Goal: Information Seeking & Learning: Find specific fact

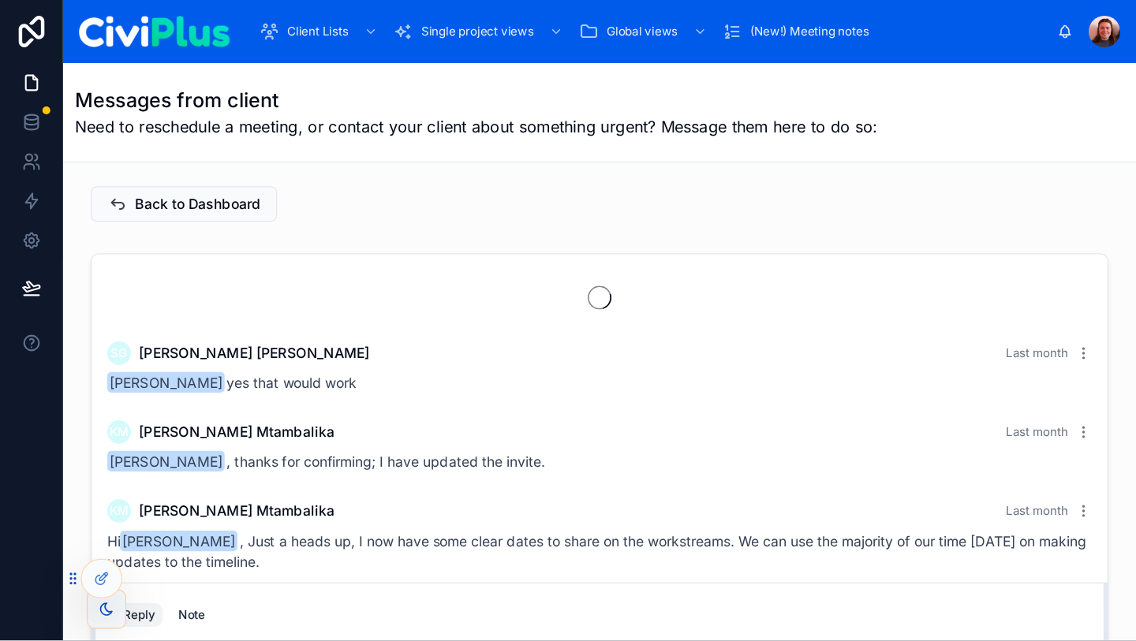
scroll to position [1484, 0]
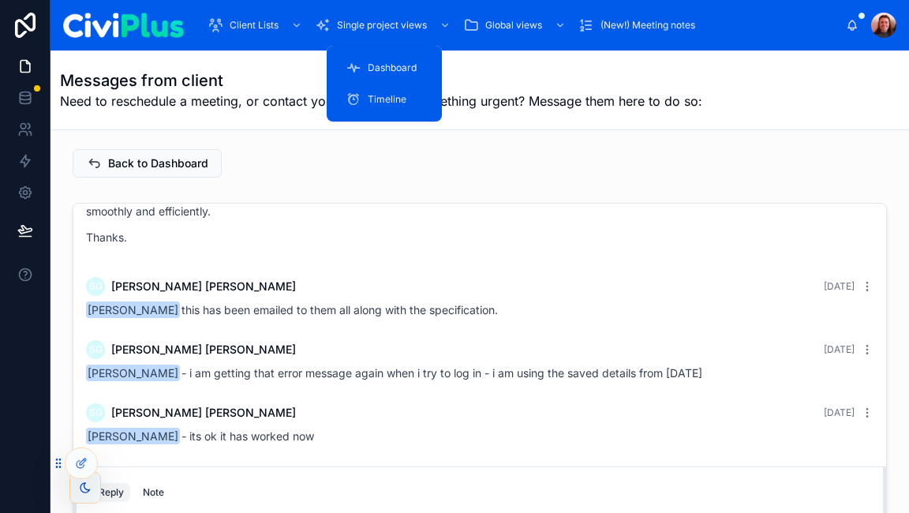
click at [371, 35] on div "Single project views" at bounding box center [384, 25] width 139 height 25
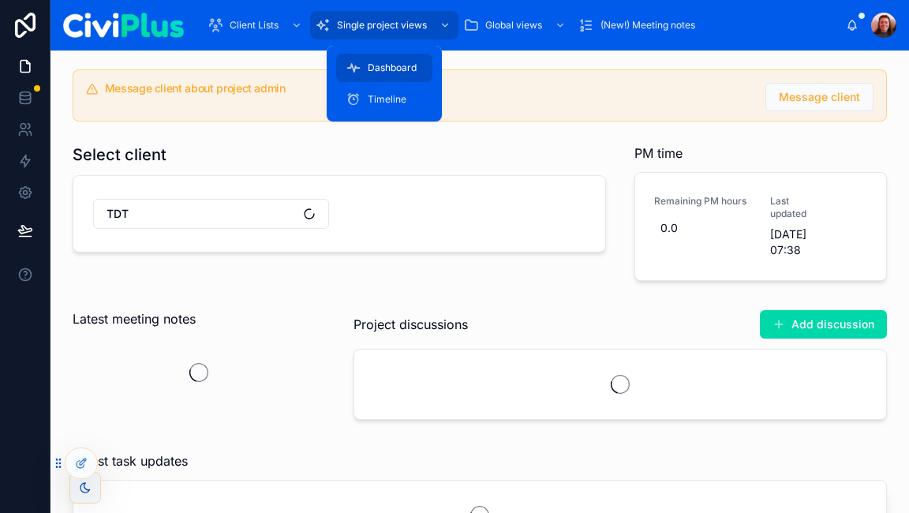
click at [371, 73] on span "Dashboard" at bounding box center [392, 68] width 49 height 13
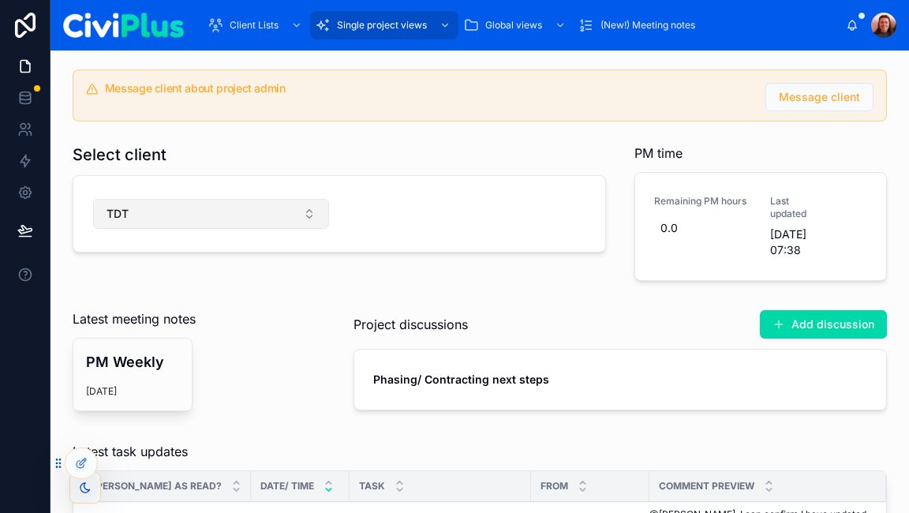
click at [234, 224] on button "TDT" at bounding box center [211, 214] width 236 height 30
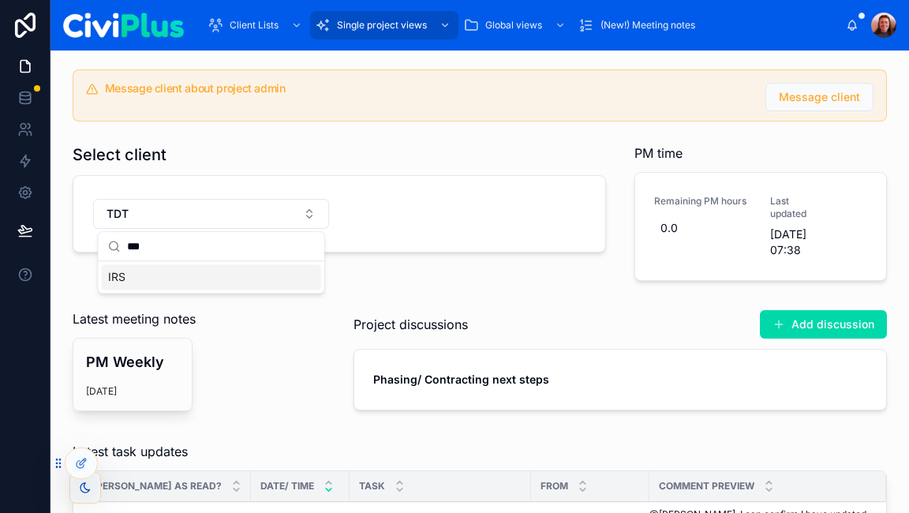
type input "***"
click at [147, 280] on div "IRS" at bounding box center [211, 276] width 219 height 25
click at [311, 159] on div "Select client" at bounding box center [339, 155] width 533 height 22
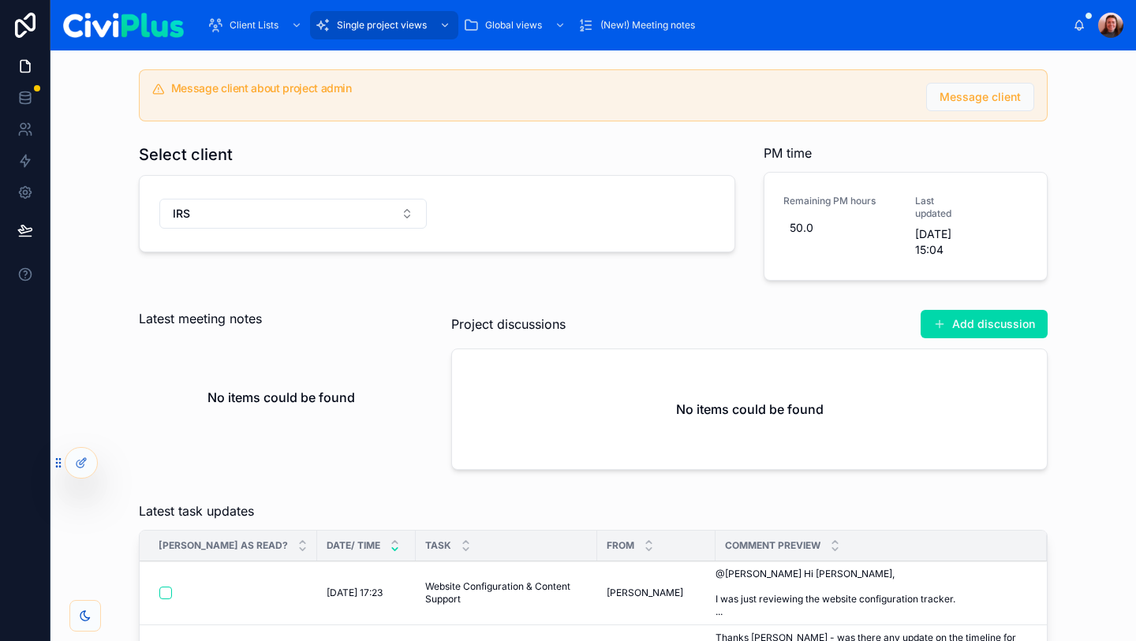
click at [114, 137] on div "Message client about project admin Message client Select client IRS PM time Rem…" at bounding box center [593, 273] width 1060 height 420
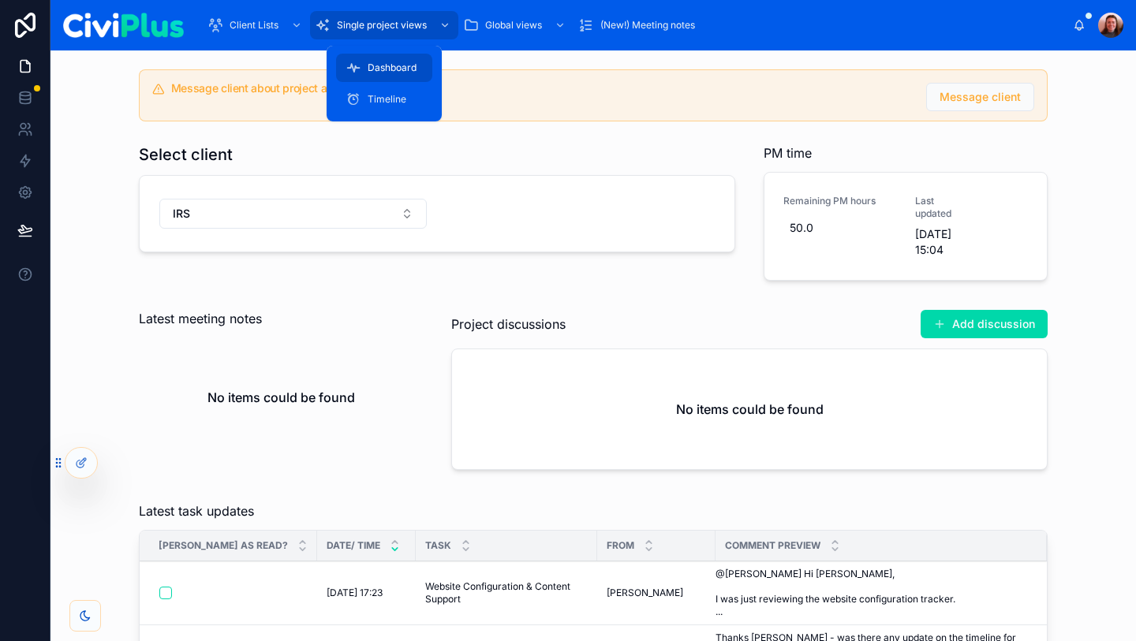
click at [409, 92] on div "Timeline" at bounding box center [383, 99] width 77 height 25
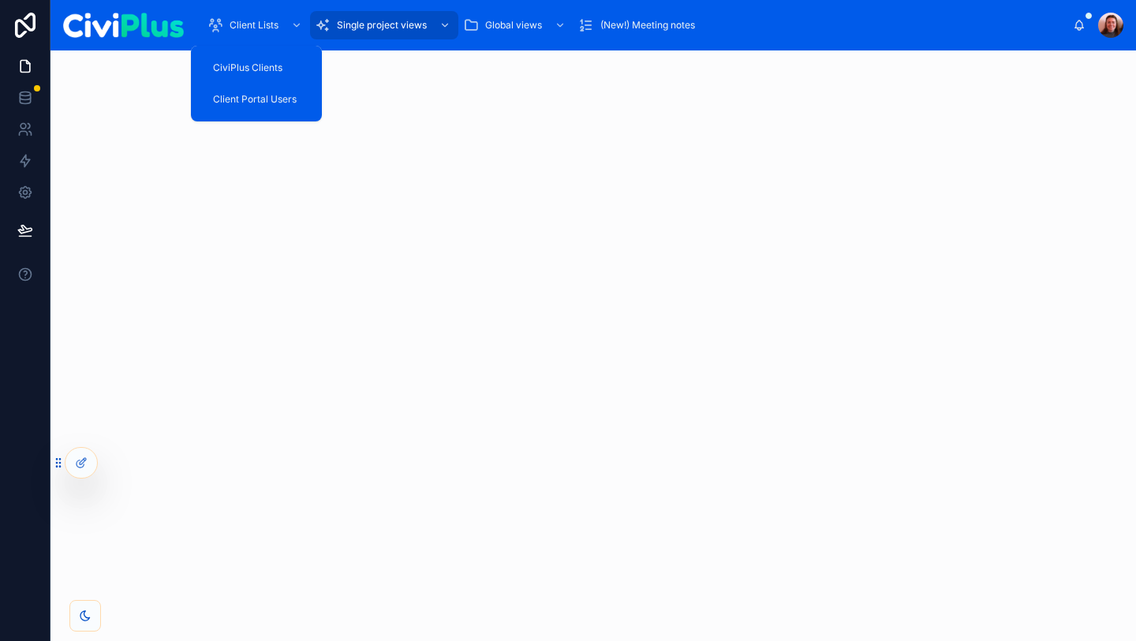
click at [228, 68] on span "CiviPlus Clients" at bounding box center [247, 68] width 69 height 13
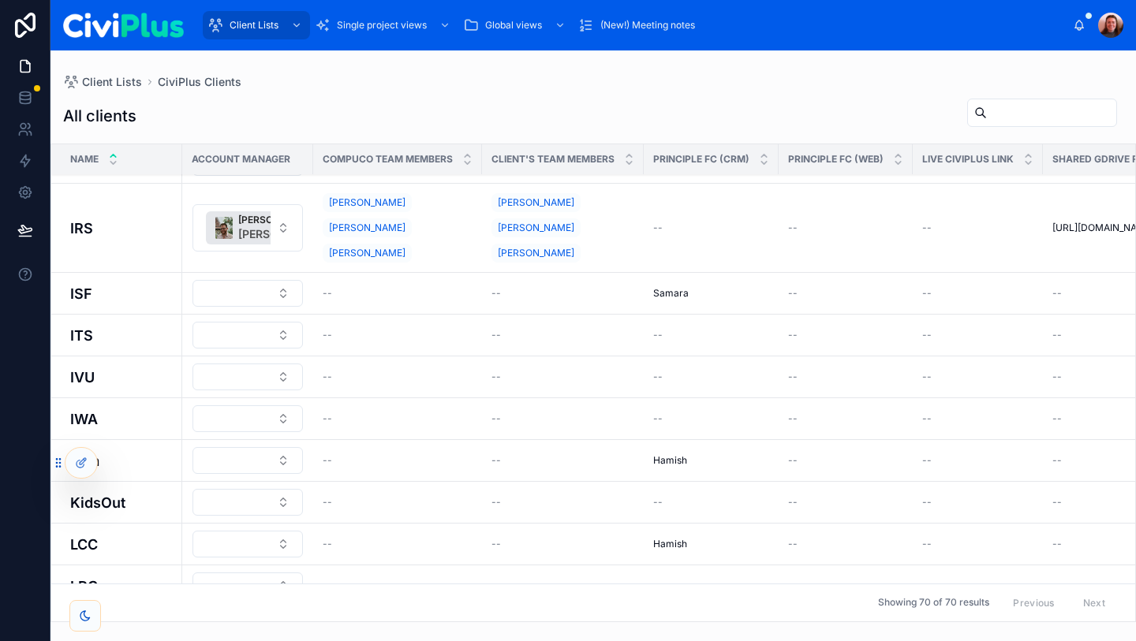
scroll to position [1753, 0]
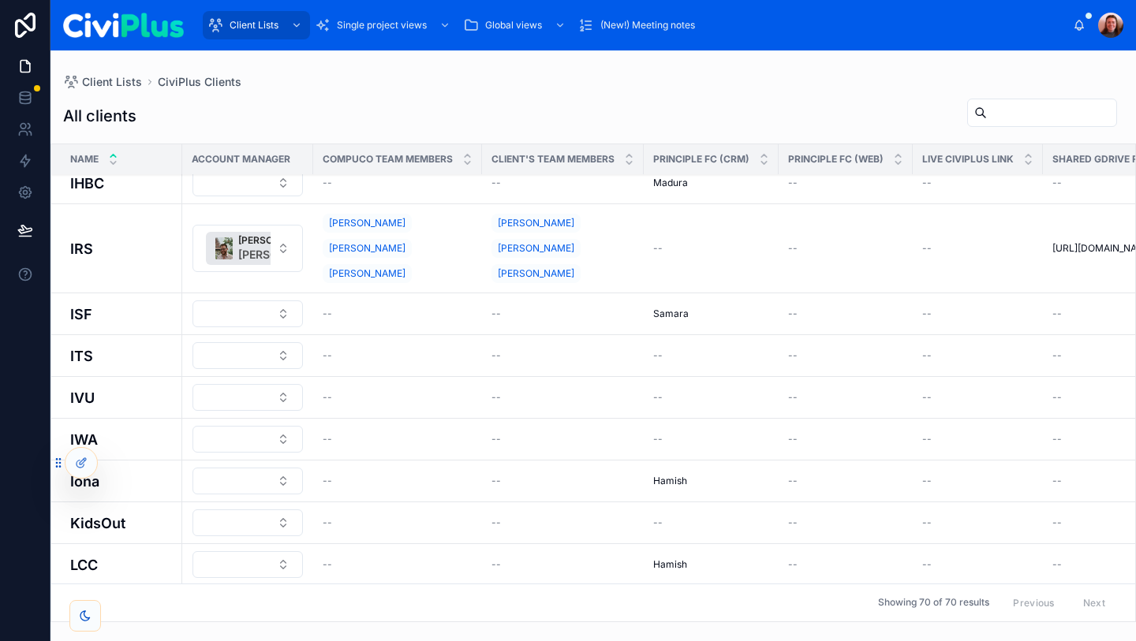
click at [84, 238] on h4 "IRS" at bounding box center [121, 248] width 103 height 21
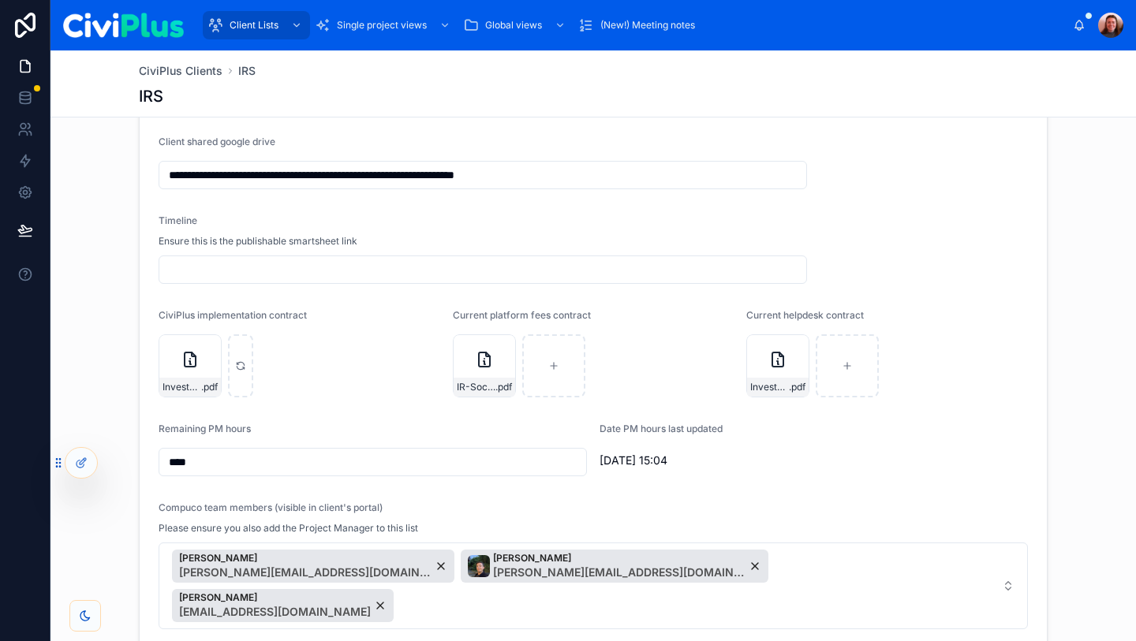
scroll to position [245, 0]
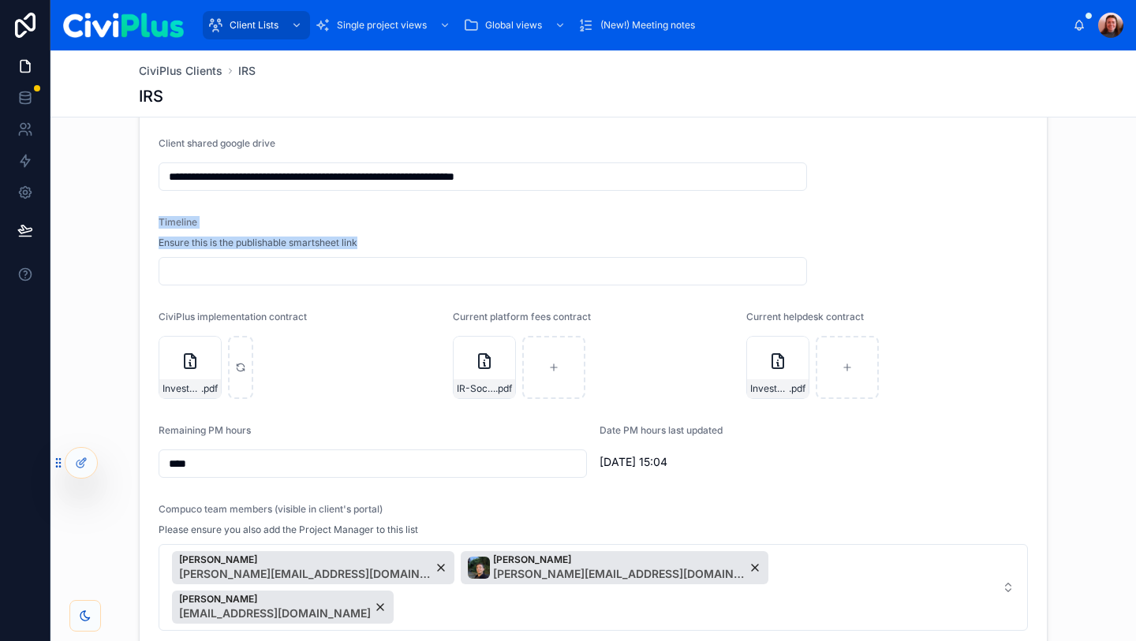
drag, startPoint x: 386, startPoint y: 237, endPoint x: 160, endPoint y: 221, distance: 226.2
click at [160, 221] on div "Timeline Ensure this is the publishable smartsheet link" at bounding box center [483, 233] width 648 height 35
click at [151, 233] on form "**********" at bounding box center [593, 323] width 907 height 849
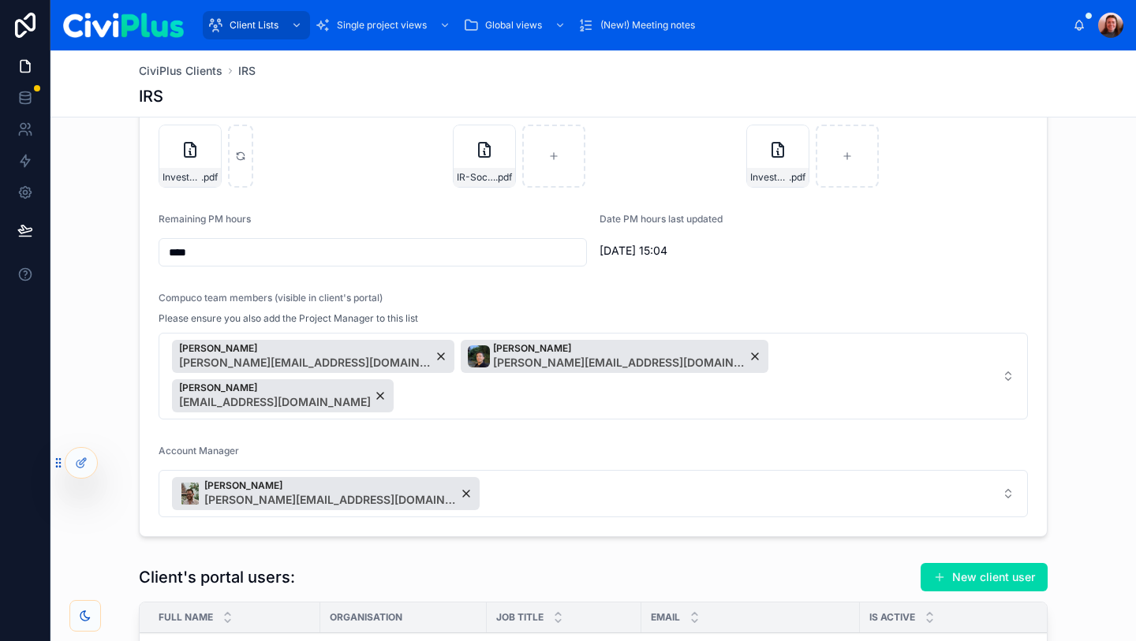
scroll to position [343, 0]
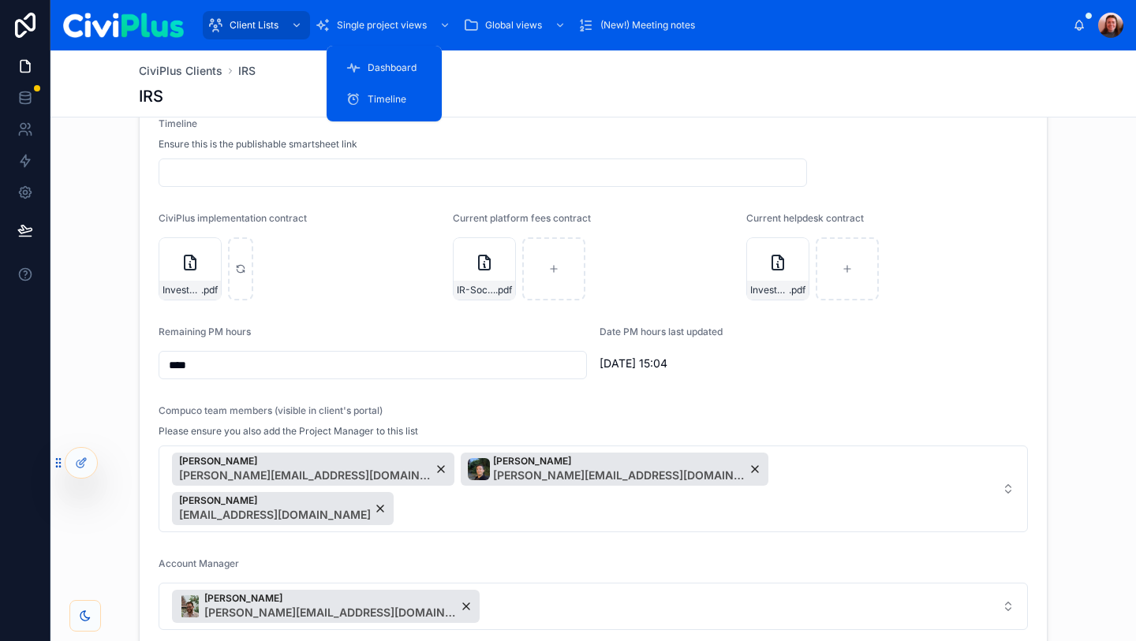
click at [369, 61] on div "Dashboard" at bounding box center [383, 67] width 77 height 25
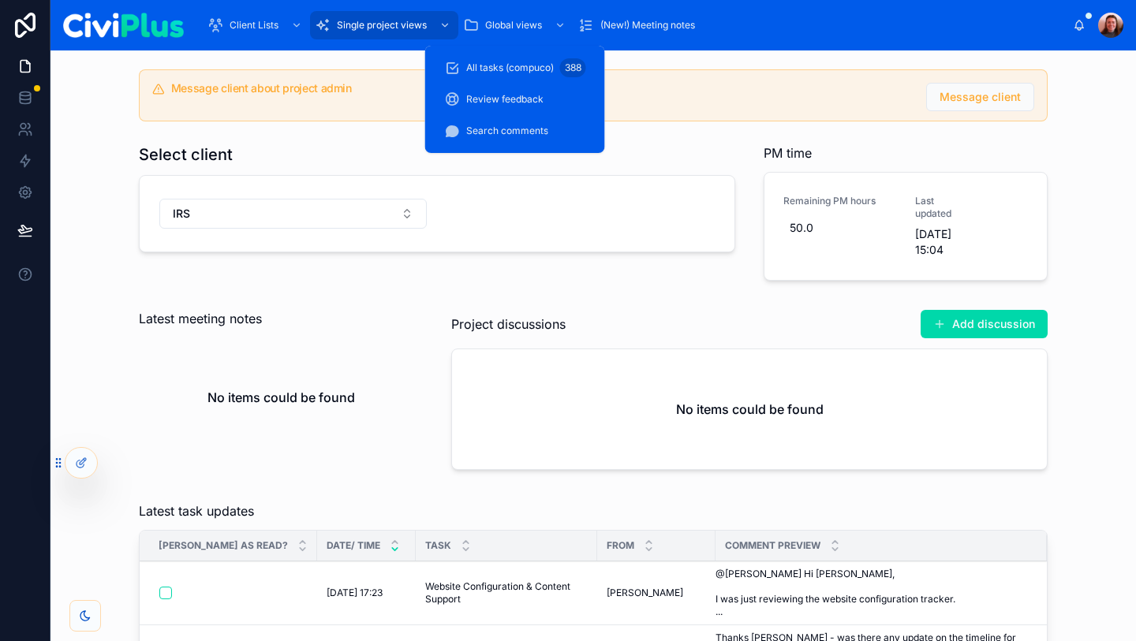
click at [528, 143] on div "Search comments" at bounding box center [515, 130] width 142 height 25
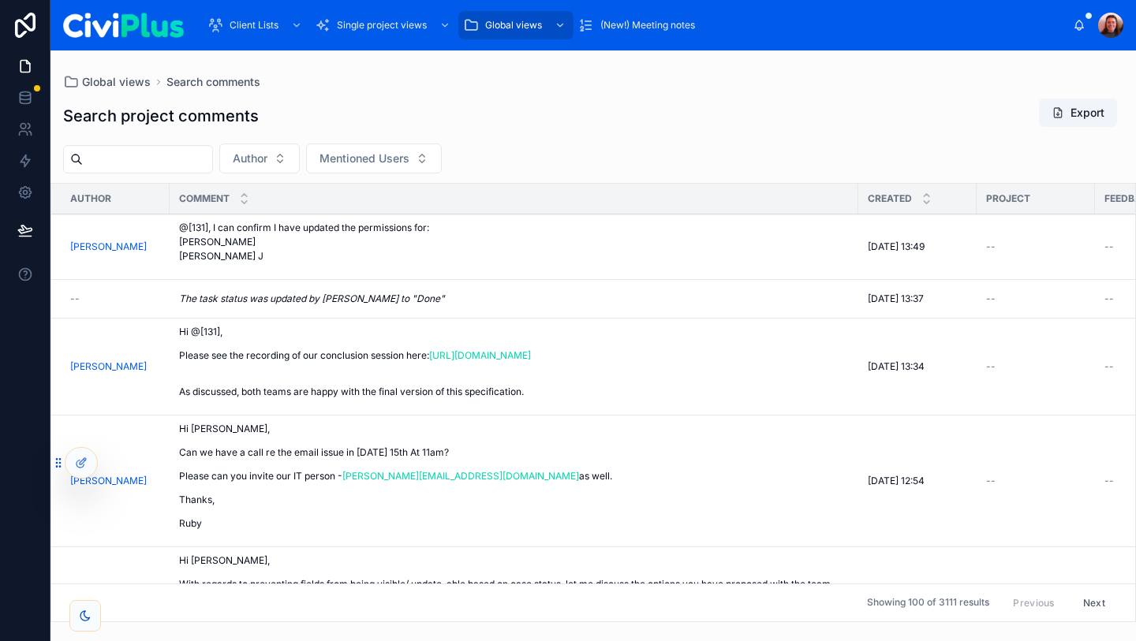
click at [191, 160] on input "text" at bounding box center [147, 159] width 129 height 22
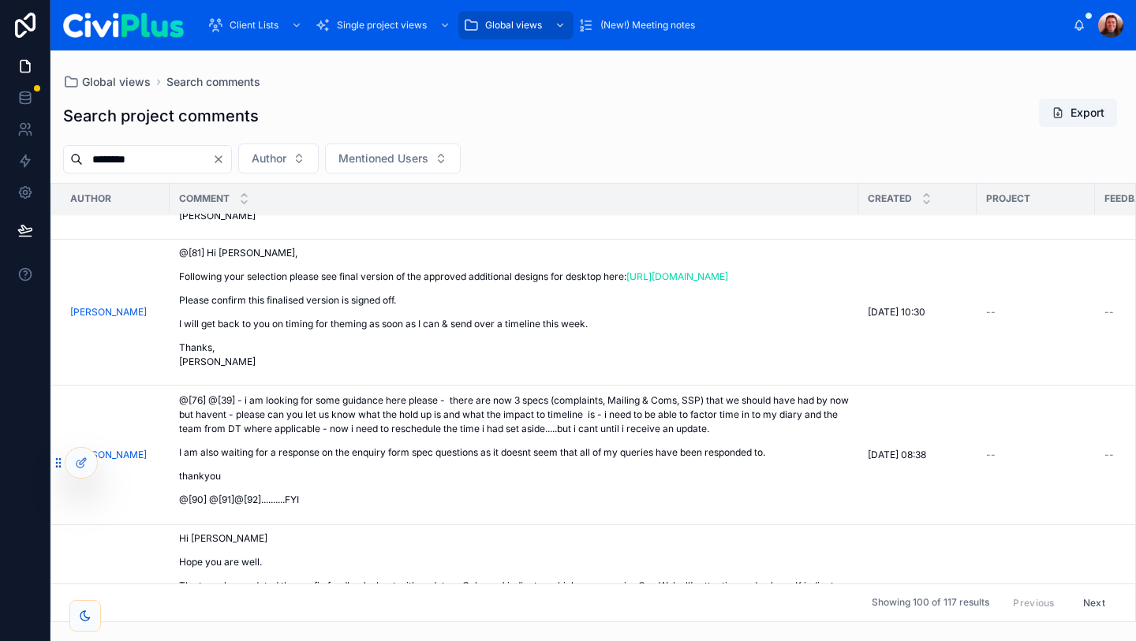
scroll to position [5740, 0]
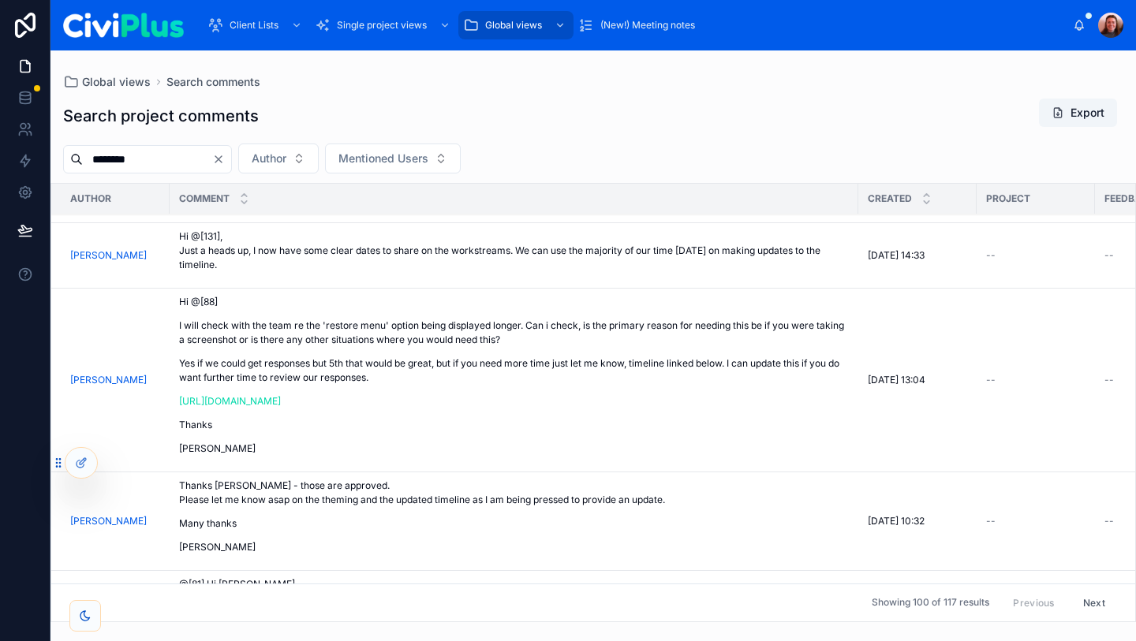
type input "********"
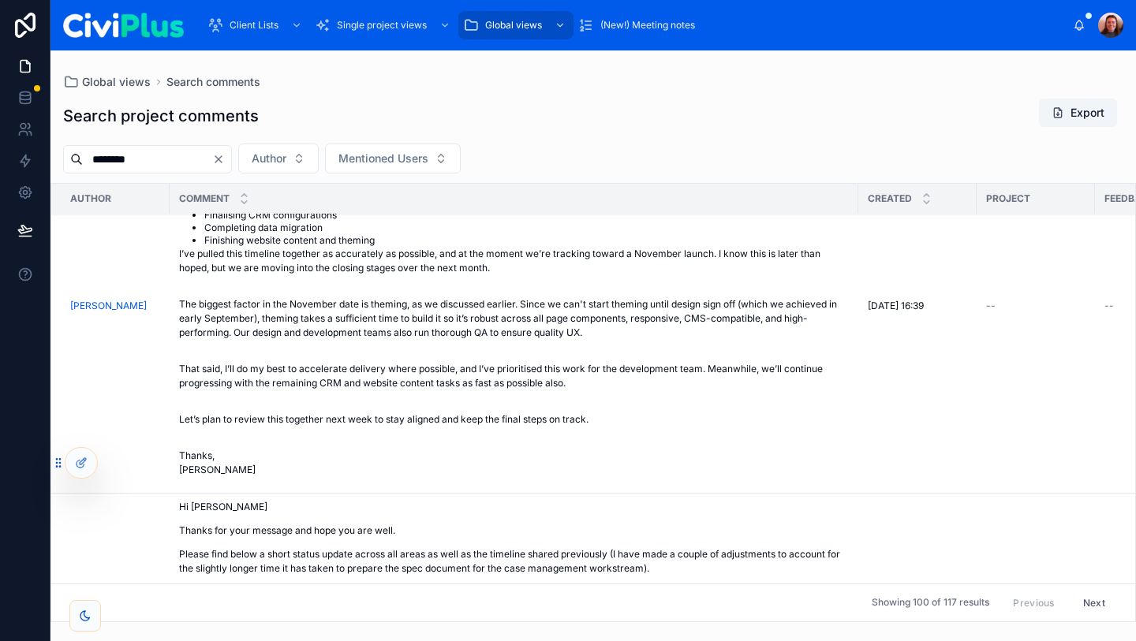
scroll to position [2919, 0]
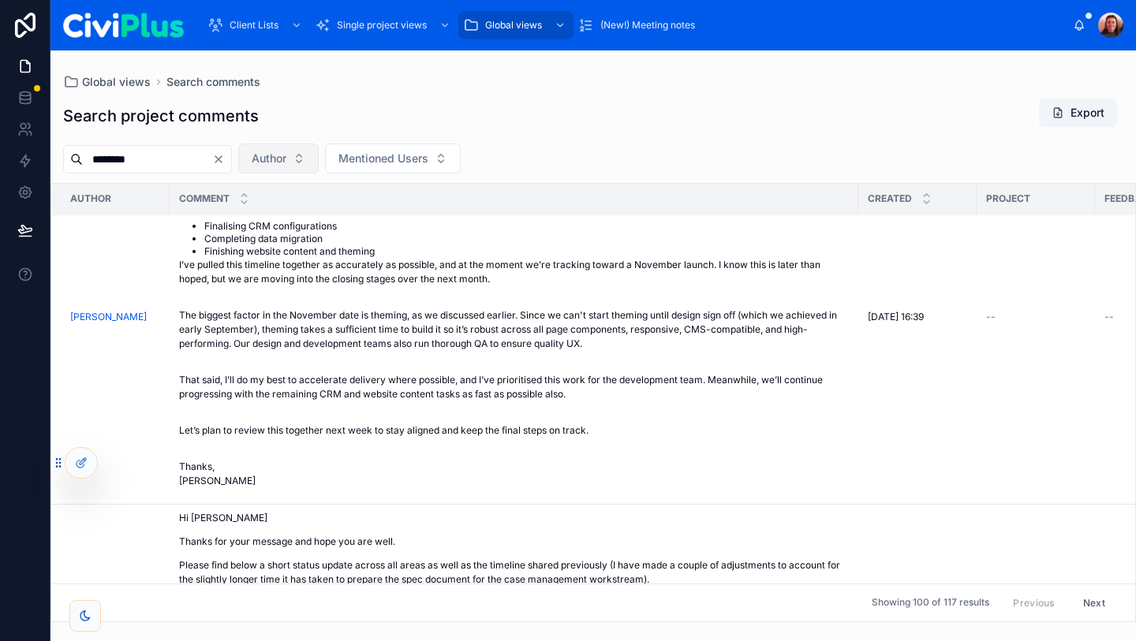
click at [305, 151] on button "Author" at bounding box center [278, 159] width 80 height 30
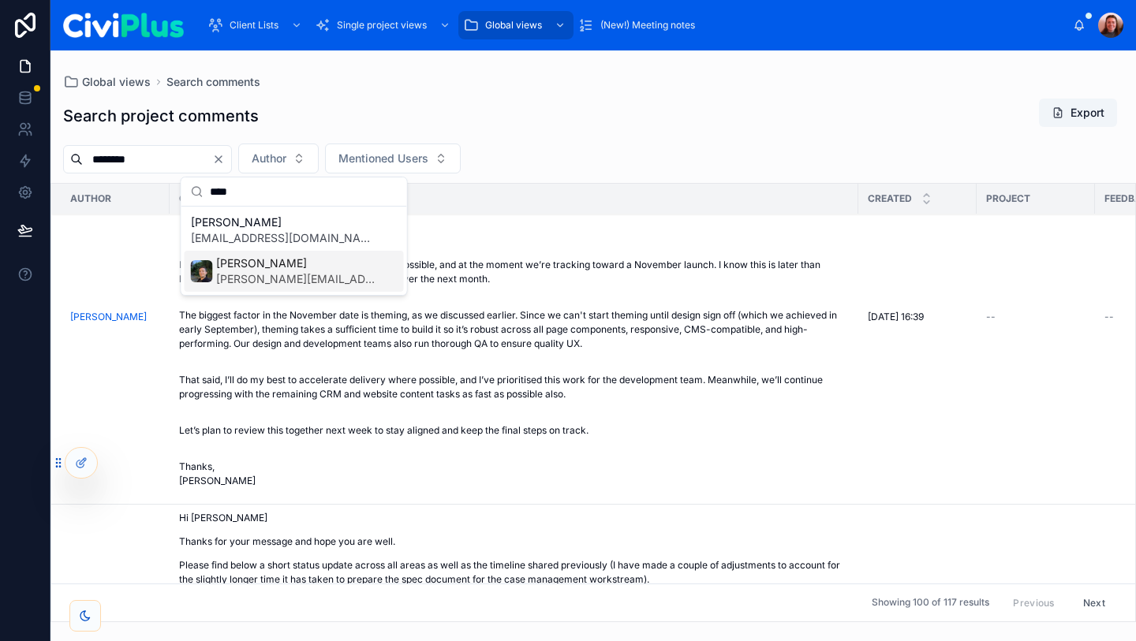
type input "****"
click at [273, 277] on span "[PERSON_NAME][EMAIL_ADDRESS][DOMAIN_NAME]" at bounding box center [297, 279] width 162 height 16
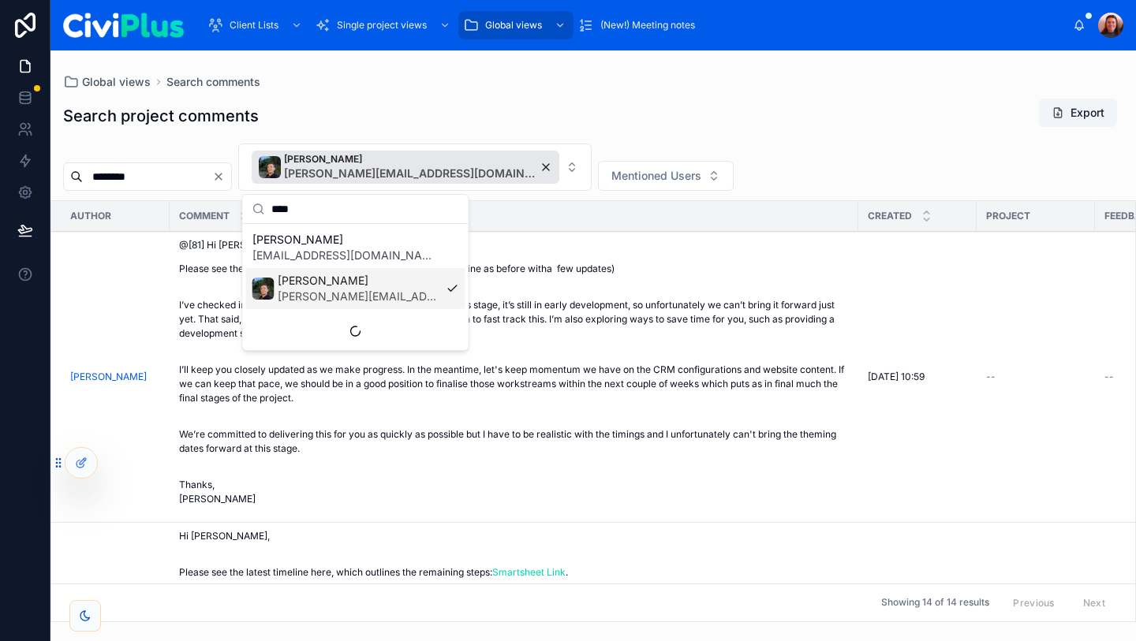
click at [680, 106] on div "Search project comments Export" at bounding box center [593, 116] width 1060 height 36
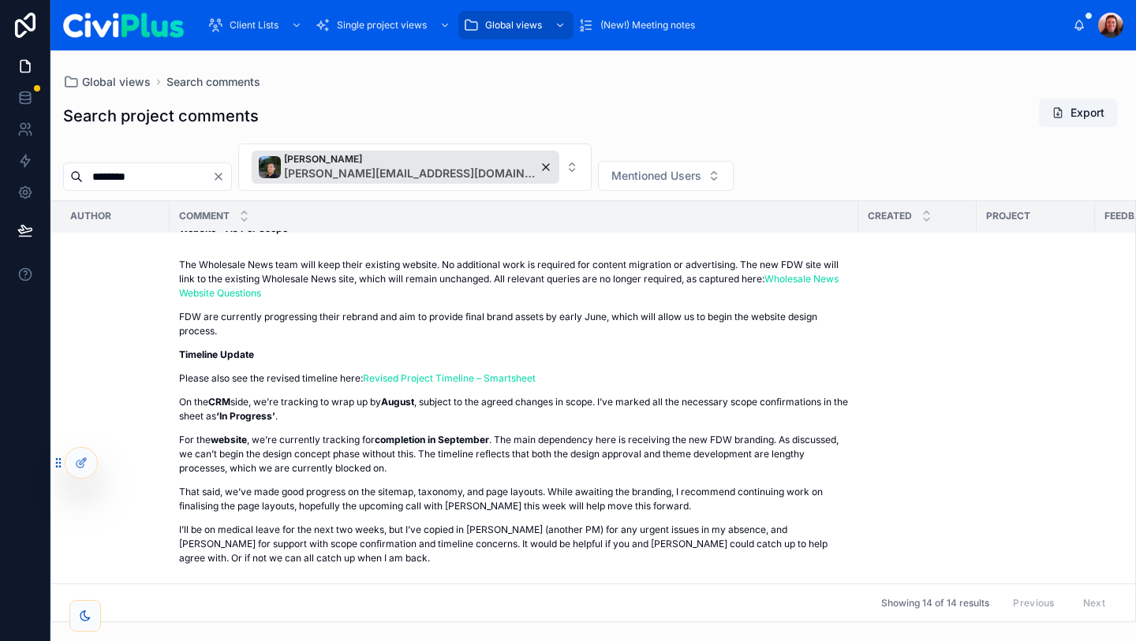
scroll to position [2338, 0]
drag, startPoint x: 942, startPoint y: 304, endPoint x: 871, endPoint y: 304, distance: 71.0
click at [871, 192] on span "[DATE] 17:37" at bounding box center [896, 185] width 56 height 13
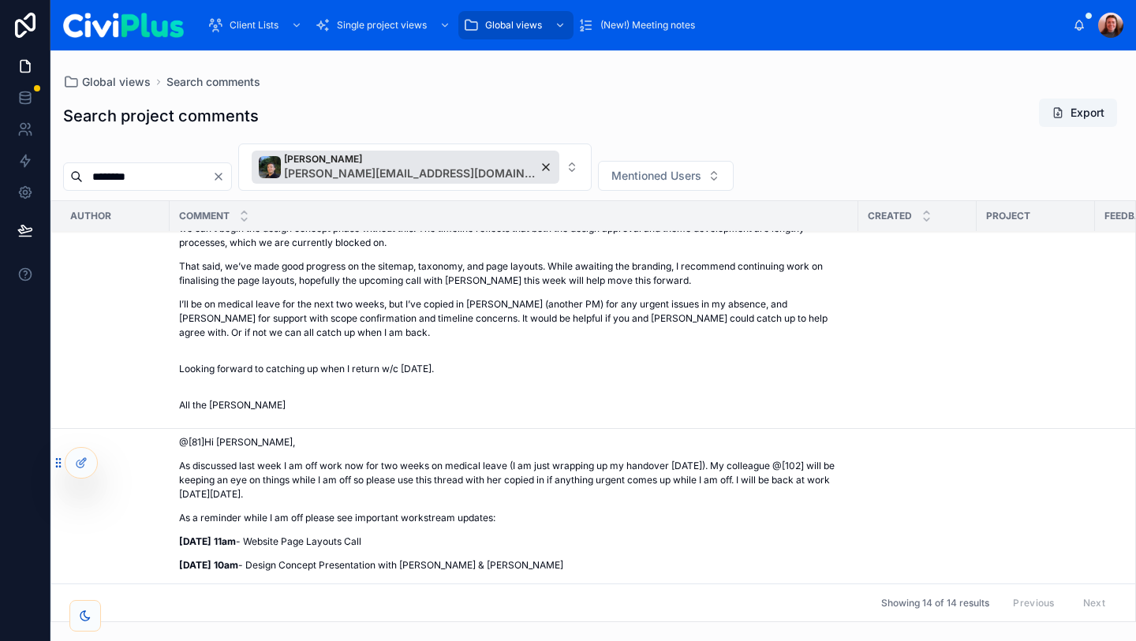
scroll to position [2572, 0]
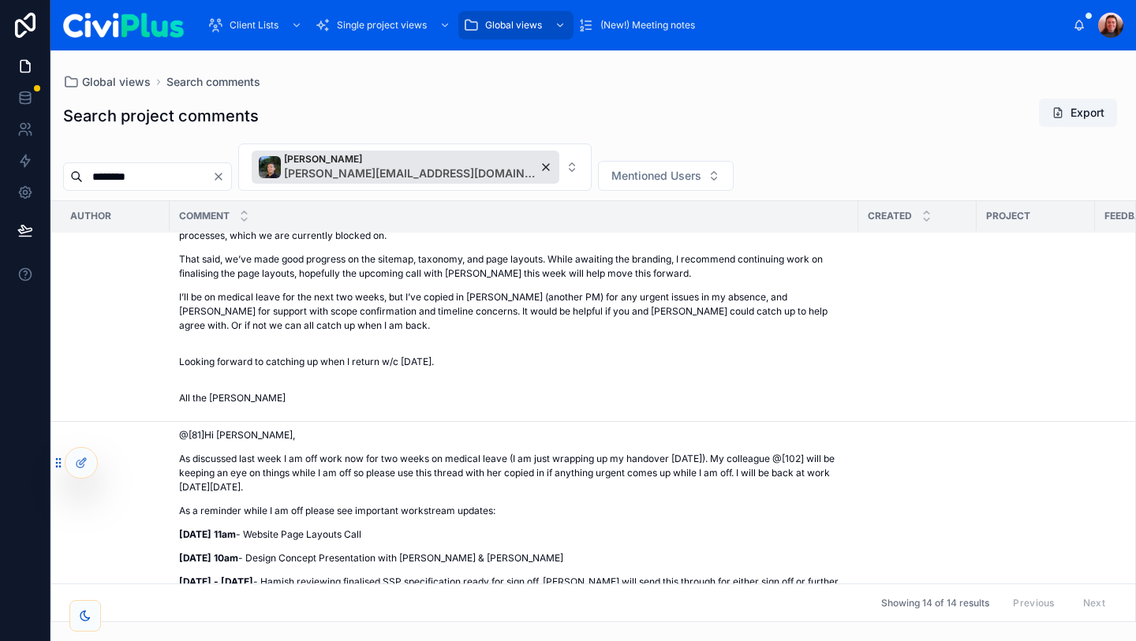
click at [446, 281] on p "That said, we’ve made good progress on the sitemap, taxonomy, and page layouts.…" at bounding box center [514, 266] width 670 height 28
drag, startPoint x: 175, startPoint y: 323, endPoint x: 607, endPoint y: 321, distance: 432.2
drag, startPoint x: 177, startPoint y: 360, endPoint x: 502, endPoint y: 360, distance: 324.2
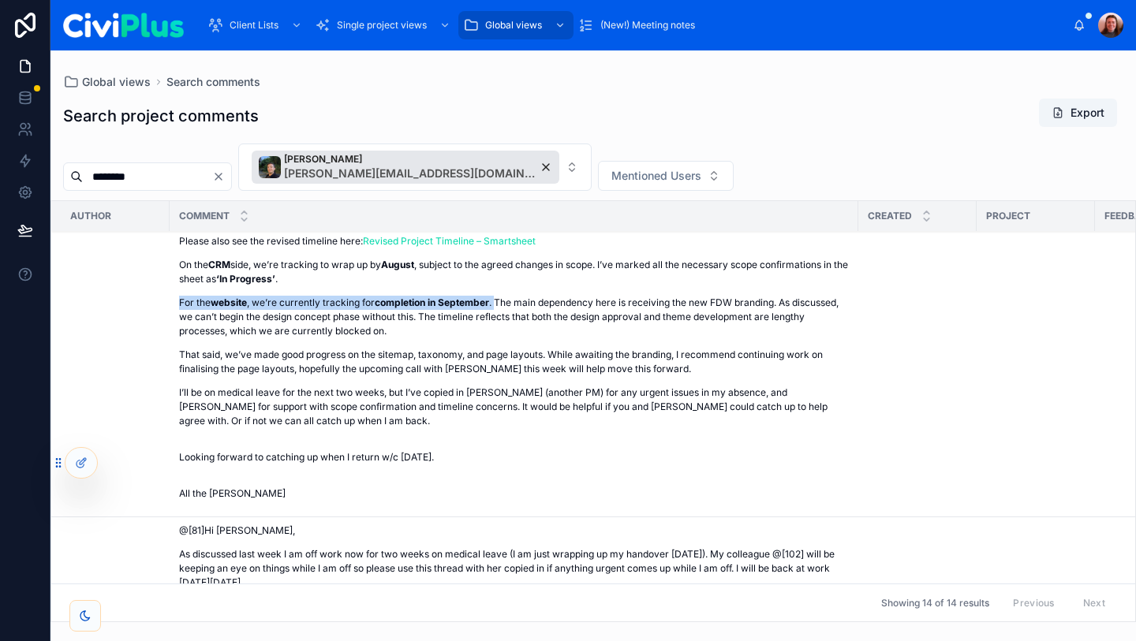
scroll to position [2499, 0]
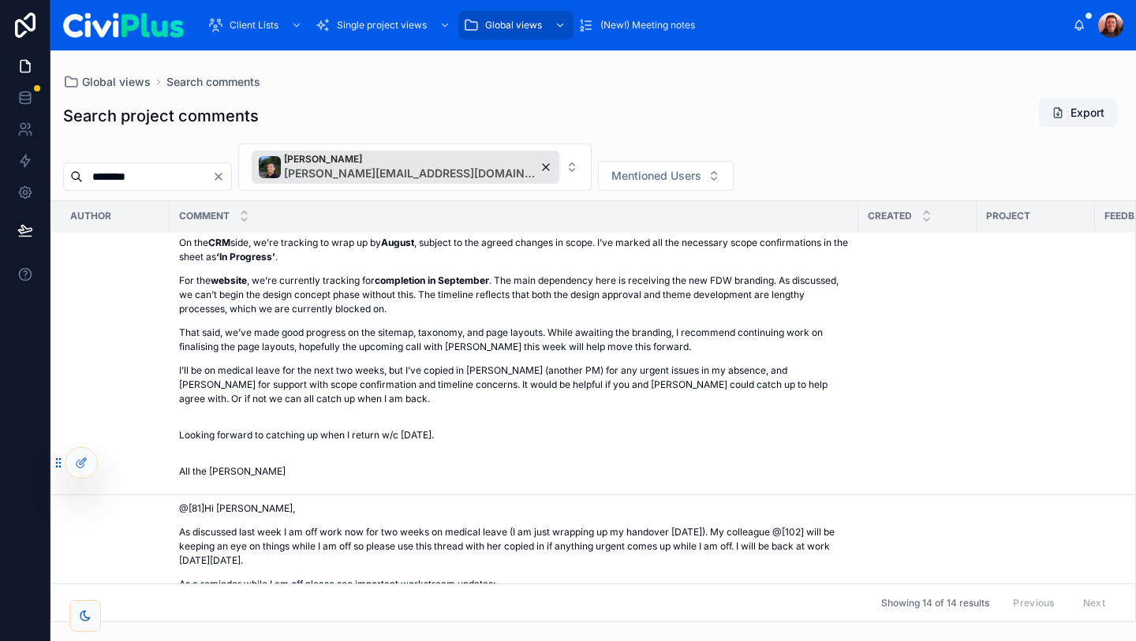
click at [518, 316] on p "For the website , we’re currently tracking for completion in September . The ma…" at bounding box center [514, 295] width 670 height 43
drag, startPoint x: 501, startPoint y: 437, endPoint x: 478, endPoint y: 434, distance: 23.1
click at [478, 316] on p "For the website , we’re currently tracking for completion in September . The ma…" at bounding box center [514, 295] width 670 height 43
click at [443, 286] on strong "completion in September" at bounding box center [432, 280] width 114 height 12
click at [666, 428] on div "@[72]Hi [PERSON_NAME], I am on leave now for two weeks as having my surgery [DA…" at bounding box center [514, 20] width 670 height 918
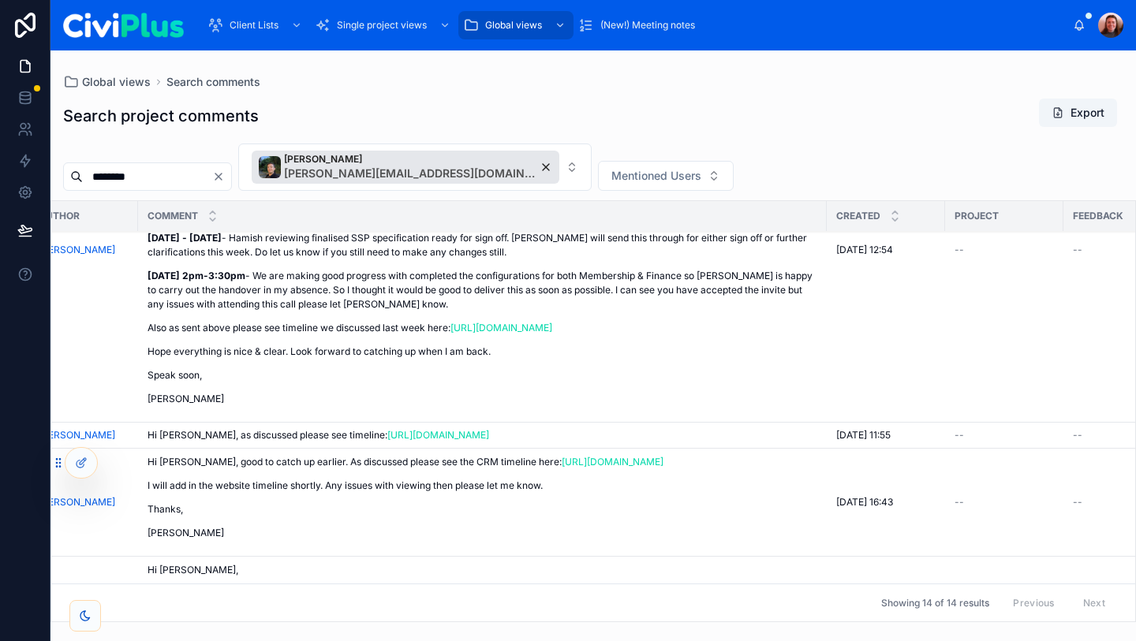
scroll to position [2910, 32]
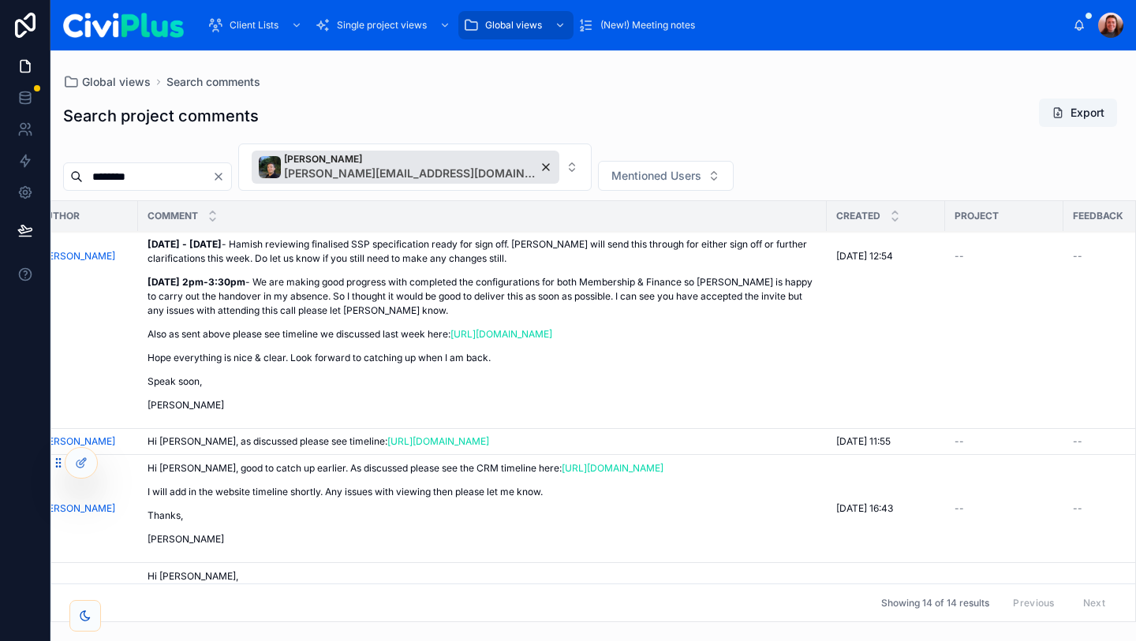
drag, startPoint x: 293, startPoint y: 516, endPoint x: 290, endPoint y: 504, distance: 12.1
click at [290, 342] on p "Also as sent above please see timeline we discussed last week here: [URL][DOMAI…" at bounding box center [482, 334] width 670 height 14
click at [279, 342] on p "Also as sent above please see timeline we discussed last week here: [URL][DOMAI…" at bounding box center [482, 334] width 670 height 14
drag, startPoint x: 279, startPoint y: 519, endPoint x: 284, endPoint y: 506, distance: 14.2
click at [284, 342] on p "Also as sent above please see timeline we discussed last week here: [URL][DOMAI…" at bounding box center [482, 334] width 670 height 14
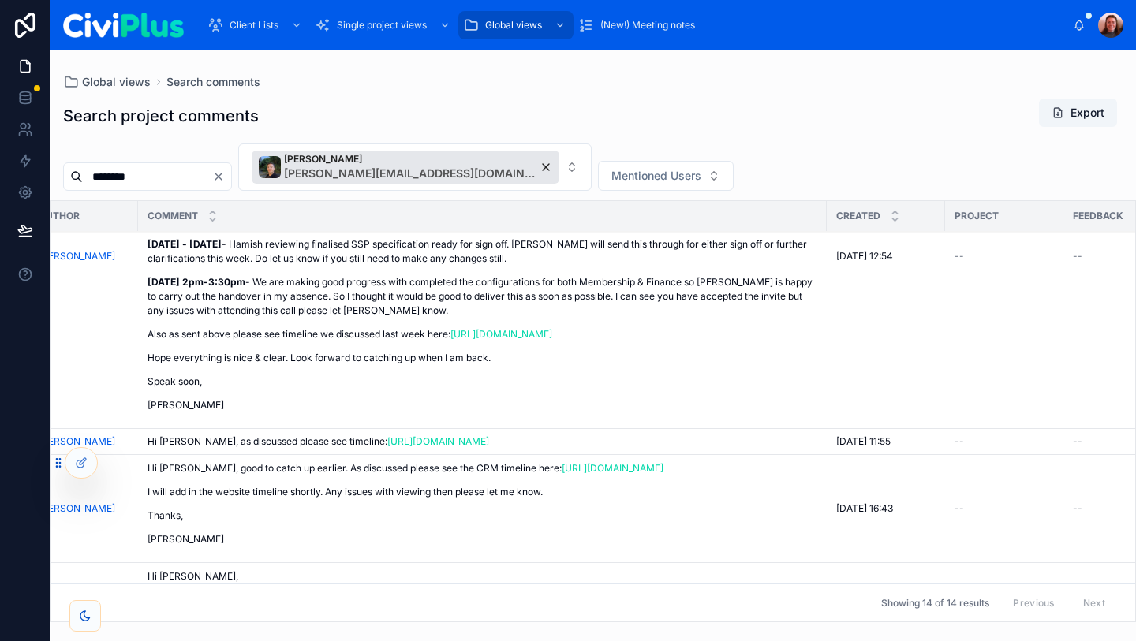
click at [282, 342] on p "Also as sent above please see timeline we discussed last week here: [URL][DOMAI…" at bounding box center [482, 334] width 670 height 14
drag, startPoint x: 282, startPoint y: 524, endPoint x: 288, endPoint y: 513, distance: 11.6
click at [288, 342] on p "Also as sent above please see timeline we discussed last week here: [URL][DOMAI…" at bounding box center [482, 334] width 670 height 14
click at [286, 413] on div "@[81]Hi [PERSON_NAME], As discussed last week I am off work now for two weeks o…" at bounding box center [482, 252] width 670 height 322
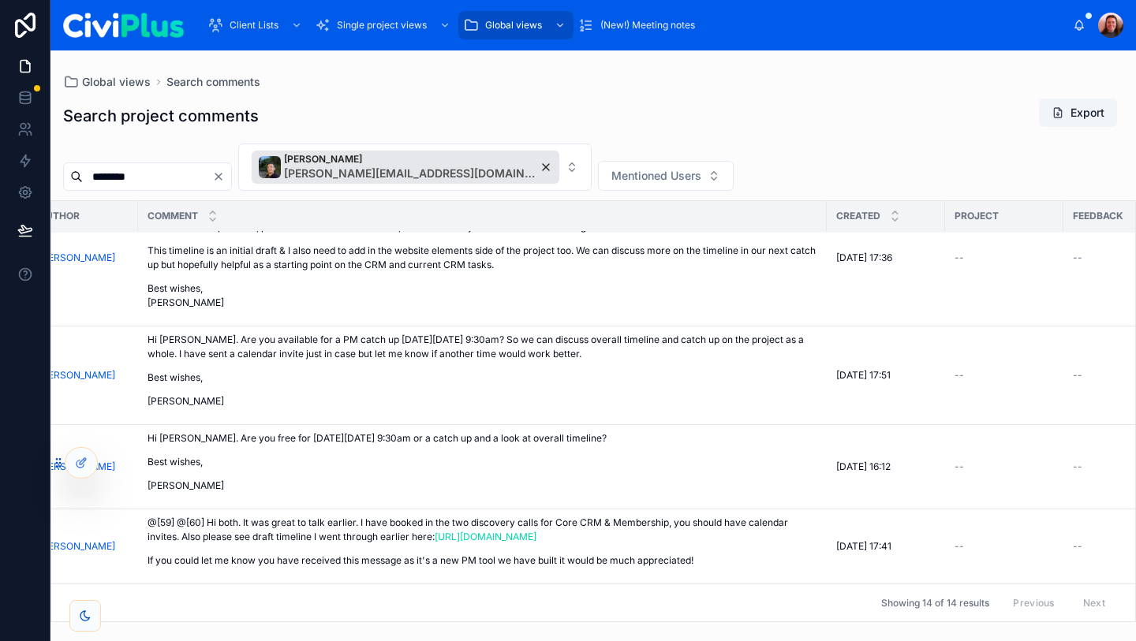
scroll to position [3510, 32]
click at [149, 168] on input "********" at bounding box center [147, 177] width 129 height 22
type input "**********"
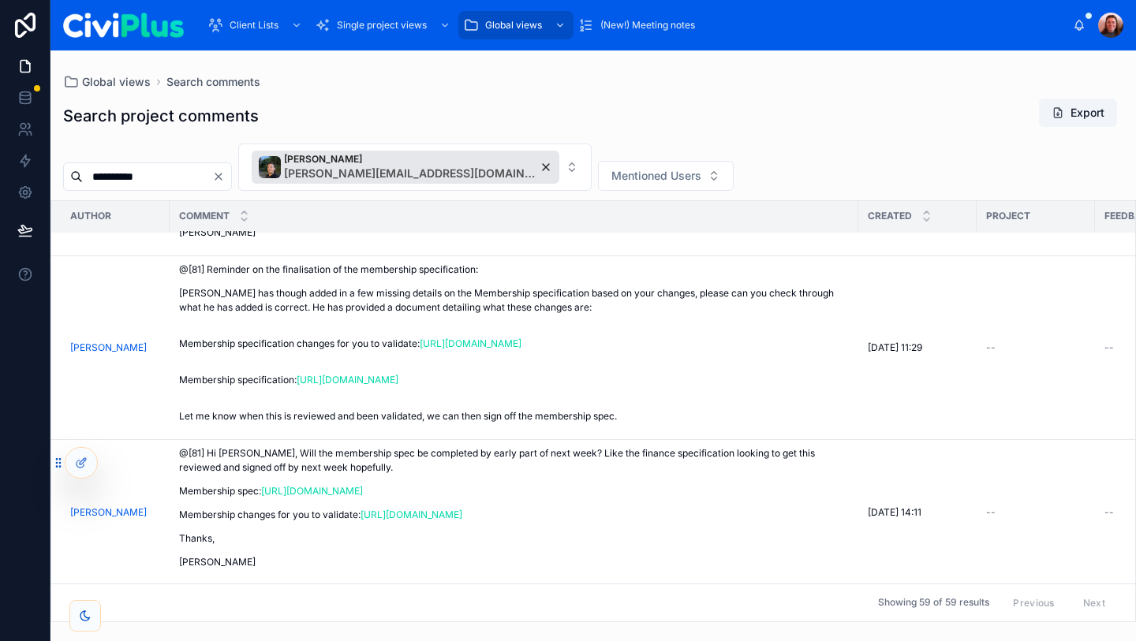
scroll to position [9125, 0]
